Goal: Information Seeking & Learning: Learn about a topic

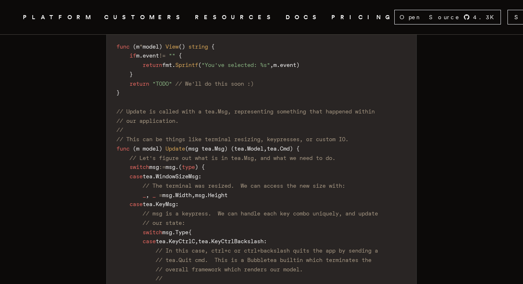
scroll to position [2655, 0]
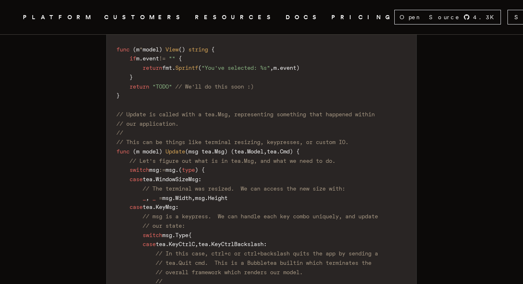
click at [134, 78] on code "package main import ( "fmt" tea "[DOMAIN_NAME][URL]" ) func NewModel ( ) ( * mo…" at bounding box center [262, 151] width 310 height 589
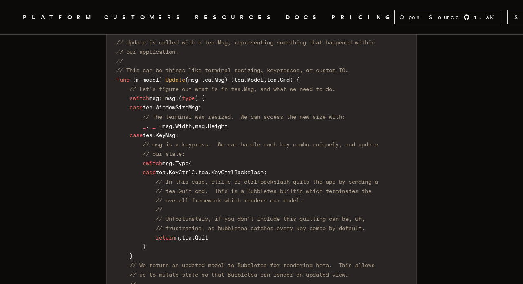
scroll to position [2727, 0]
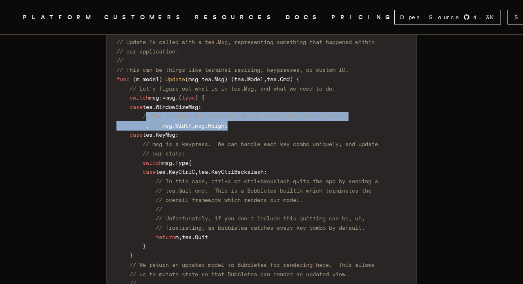
drag, startPoint x: 152, startPoint y: 111, endPoint x: 249, endPoint y: 116, distance: 96.9
click at [249, 116] on code "package main import ( "fmt" tea "[DOMAIN_NAME][URL]" ) func NewModel ( ) ( * mo…" at bounding box center [262, 79] width 310 height 589
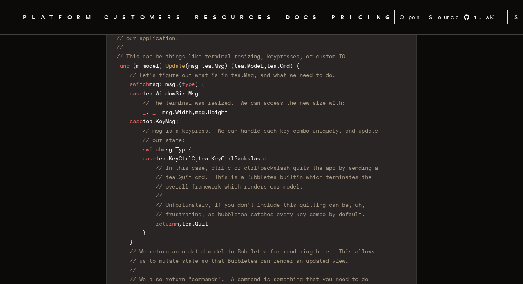
scroll to position [2745, 0]
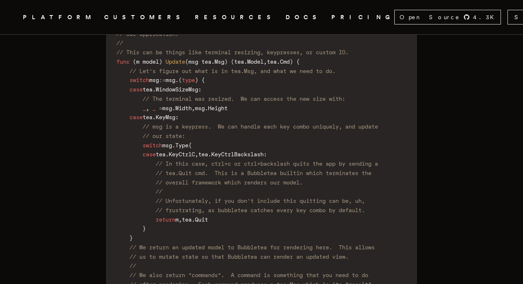
click at [155, 123] on span "// msg is a keypress. We can handle each key combo uniquely, and update" at bounding box center [260, 126] width 235 height 7
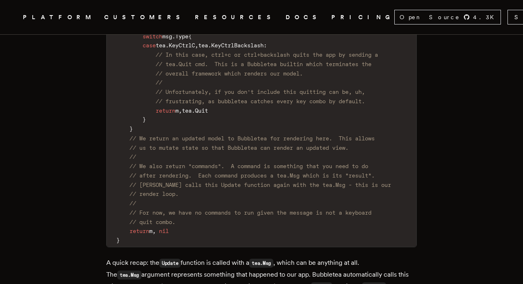
scroll to position [2852, 0]
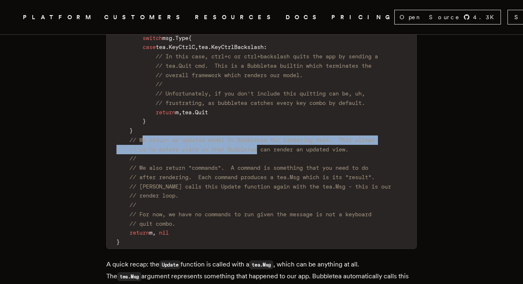
drag, startPoint x: 152, startPoint y: 137, endPoint x: 270, endPoint y: 141, distance: 117.7
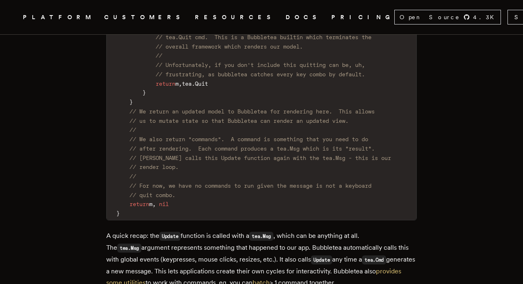
scroll to position [2882, 0]
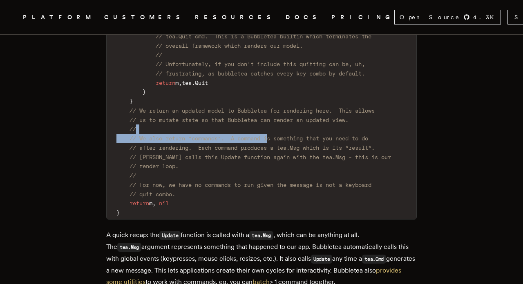
drag, startPoint x: 172, startPoint y: 129, endPoint x: 291, endPoint y: 136, distance: 119.5
click at [291, 136] on span "// We also return "commands". A command is something that you need to do" at bounding box center [248, 138] width 239 height 7
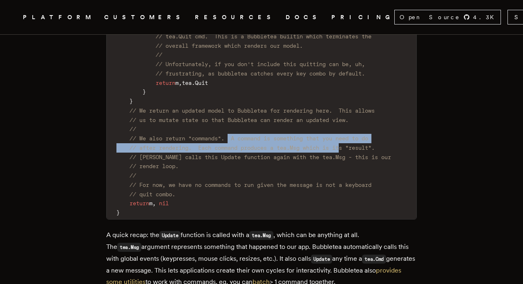
drag, startPoint x: 237, startPoint y: 130, endPoint x: 360, endPoint y: 143, distance: 124.1
click at [360, 145] on span "// after rendering. Each command produces a tea.Msg which is its *result*." at bounding box center [251, 148] width 245 height 7
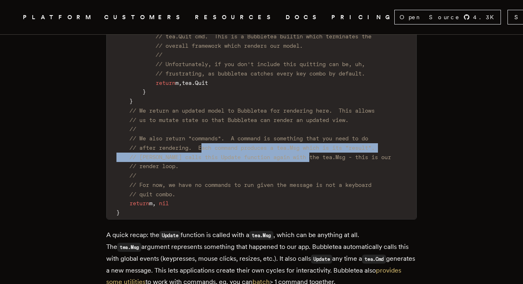
drag, startPoint x: 208, startPoint y: 142, endPoint x: 324, endPoint y: 147, distance: 116.5
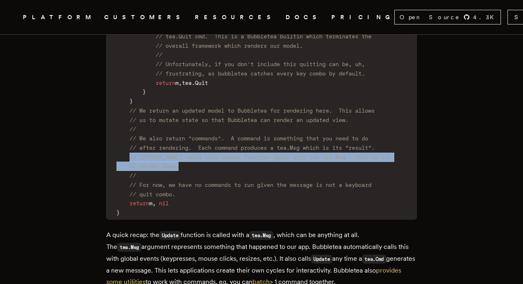
drag, startPoint x: 129, startPoint y: 156, endPoint x: 282, endPoint y: 161, distance: 152.8
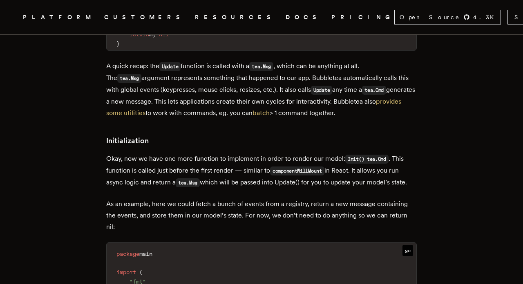
scroll to position [3051, 0]
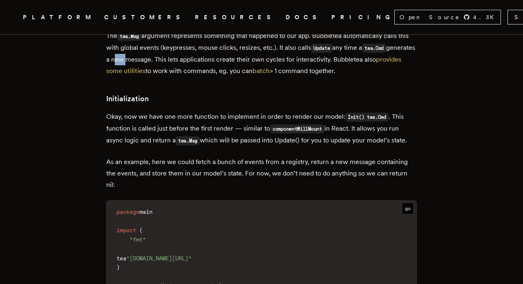
scroll to position [3093, 0]
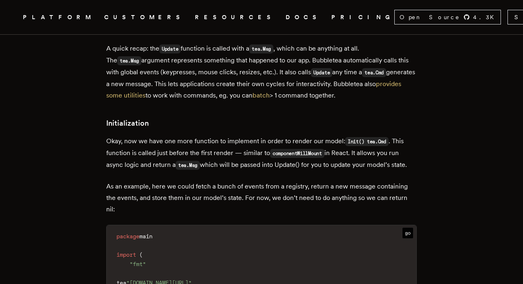
scroll to position [3066, 0]
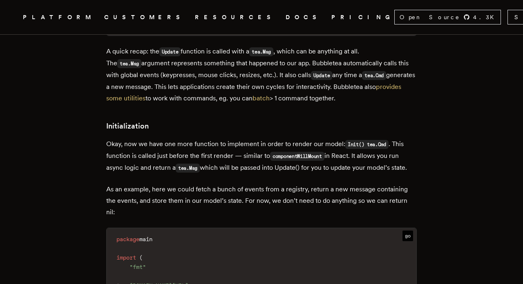
click at [146, 152] on p "Okay, now we have one more function to implement in order to render our model: …" at bounding box center [261, 156] width 310 height 36
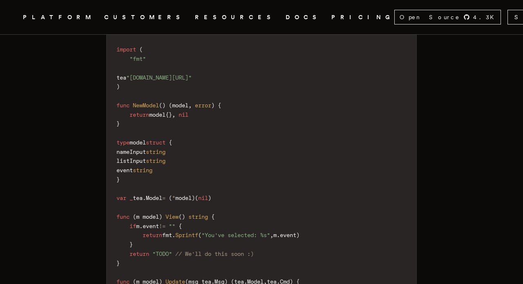
scroll to position [3273, 0]
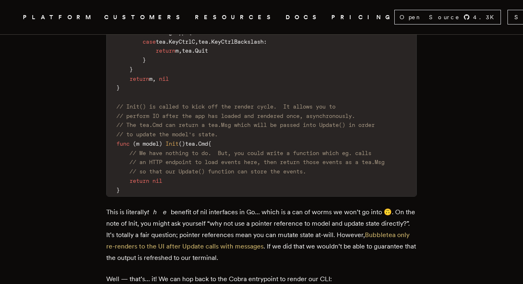
scroll to position [3574, 0]
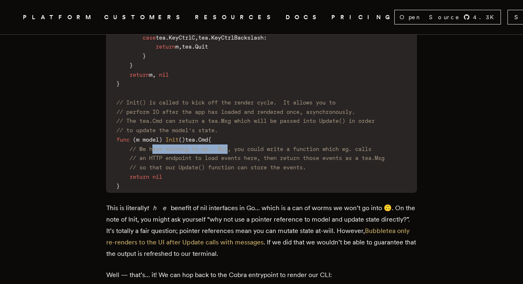
drag, startPoint x: 170, startPoint y: 156, endPoint x: 246, endPoint y: 158, distance: 76.0
click at [246, 152] on span "// We have nothing to do. But, you could write a function which eg. calls" at bounding box center [250, 149] width 242 height 7
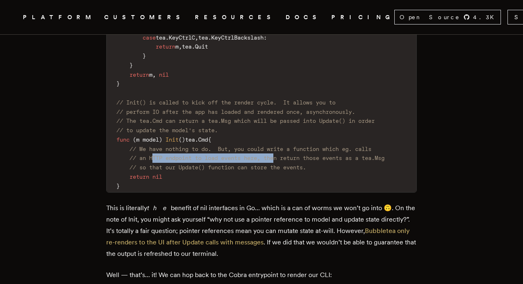
drag, startPoint x: 168, startPoint y: 165, endPoint x: 300, endPoint y: 170, distance: 132.0
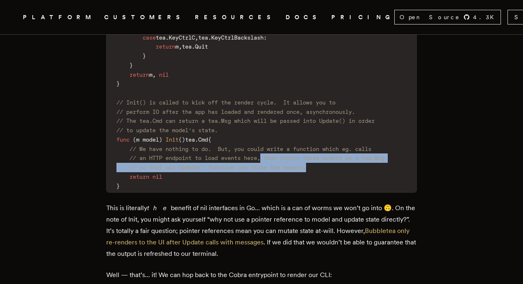
drag, startPoint x: 270, startPoint y: 162, endPoint x: 384, endPoint y: 176, distance: 114.8
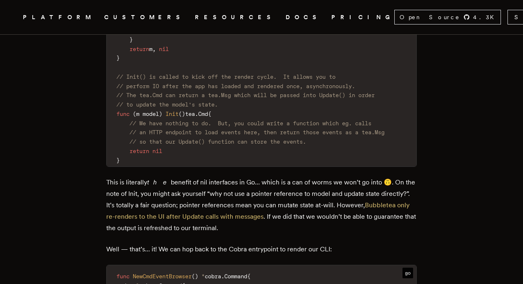
scroll to position [3601, 0]
drag, startPoint x: 267, startPoint y: 190, endPoint x: 320, endPoint y: 193, distance: 52.8
click at [320, 193] on p "This is literally the benefit of nil interfaces in Go... which is a can of worm…" at bounding box center [261, 204] width 310 height 57
drag, startPoint x: 152, startPoint y: 201, endPoint x: 239, endPoint y: 199, distance: 86.2
click at [239, 199] on p "This is literally the benefit of nil interfaces in Go... which is a can of worm…" at bounding box center [261, 204] width 310 height 57
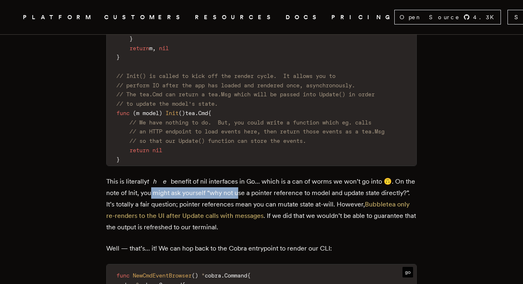
click at [239, 199] on p "This is literally the benefit of nil interfaces in Go... which is a can of worm…" at bounding box center [261, 204] width 310 height 57
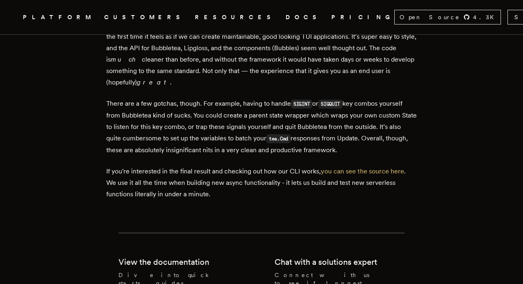
scroll to position [4999, 0]
click at [94, 18] on icon "Global" at bounding box center [94, 17] width 0 height 7
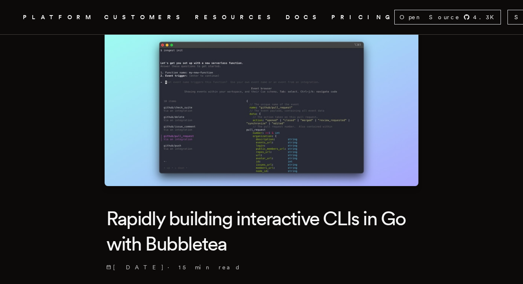
scroll to position [32, 0]
